Goal: Find specific fact: Find specific fact

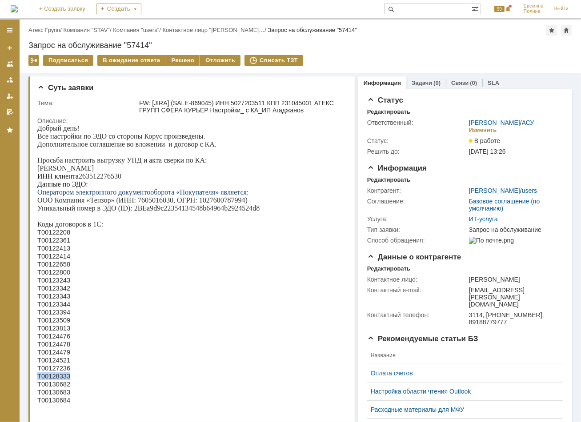
copy span "Т00128333"
click at [52, 387] on span "Т00130682" at bounding box center [53, 383] width 33 height 7
copy span "Т00130682"
click at [61, 403] on span "Т00130684" at bounding box center [53, 399] width 33 height 7
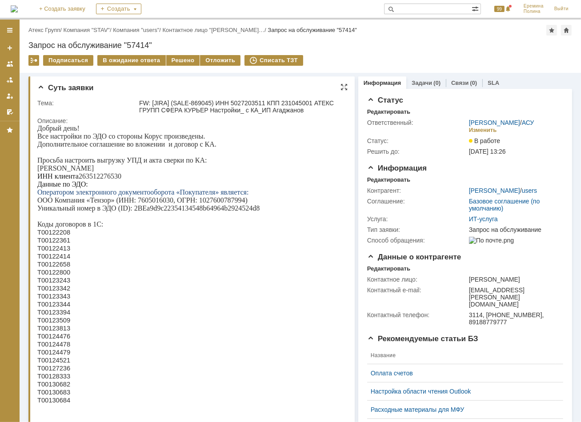
click at [61, 403] on span "Т00130684" at bounding box center [53, 399] width 33 height 7
copy span "Т00130684"
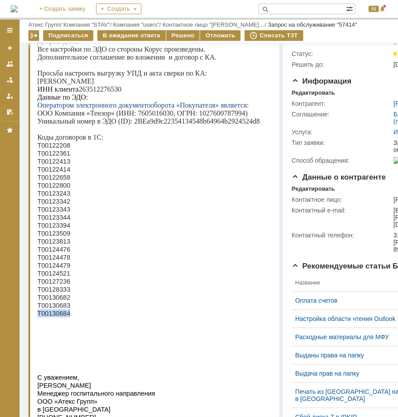
scroll to position [118, 0]
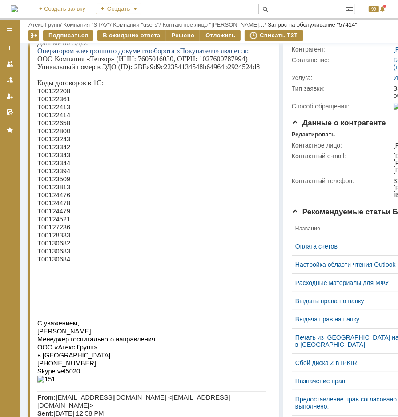
click at [64, 255] on span "Т00130683" at bounding box center [53, 251] width 33 height 7
copy span "Т00130683"
click at [62, 247] on span "Т00130682" at bounding box center [53, 243] width 33 height 7
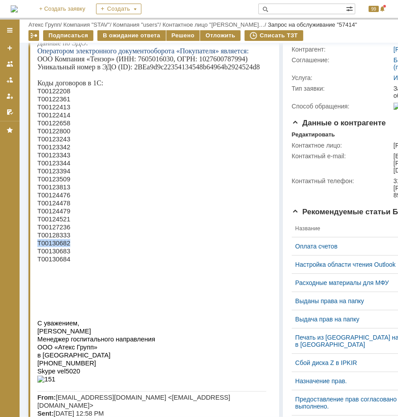
copy span "Т00130682"
click at [60, 239] on span "Т00128333" at bounding box center [53, 235] width 33 height 7
copy span "Т00128333"
click at [52, 231] on span "Т00127236" at bounding box center [53, 227] width 33 height 7
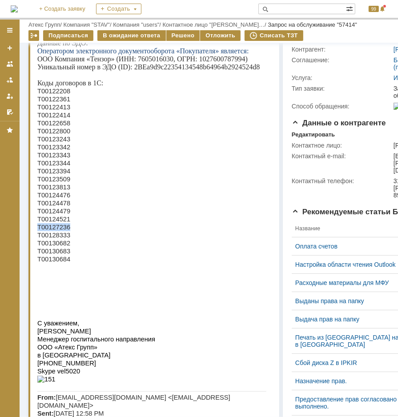
click at [52, 231] on span "Т00127236" at bounding box center [53, 227] width 33 height 7
copy span "Т00127236"
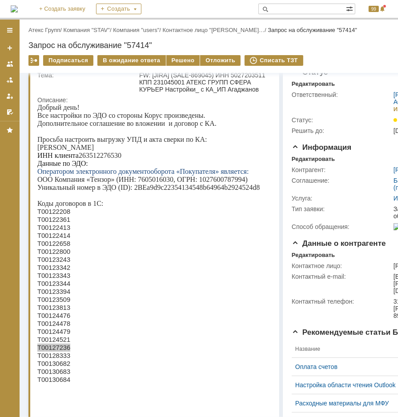
scroll to position [0, 0]
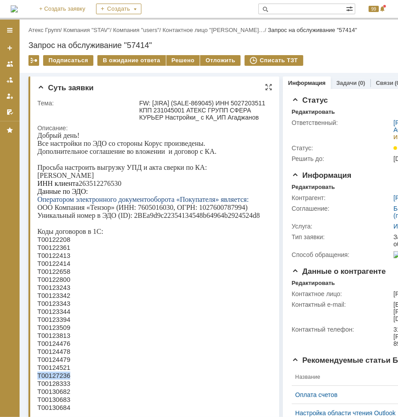
drag, startPoint x: 80, startPoint y: 185, endPoint x: 131, endPoint y: 183, distance: 51.1
click at [131, 183] on p "ИНН клиента 263512276530" at bounding box center [151, 183] width 229 height 8
copy p "263512276530"
